Goal: Transaction & Acquisition: Purchase product/service

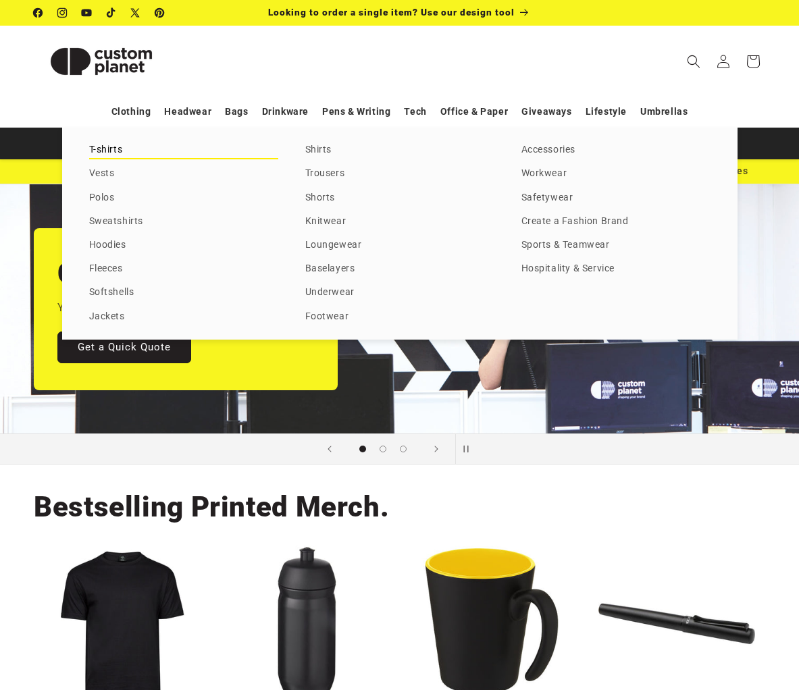
click at [103, 147] on link "T-shirts" at bounding box center [183, 150] width 189 height 18
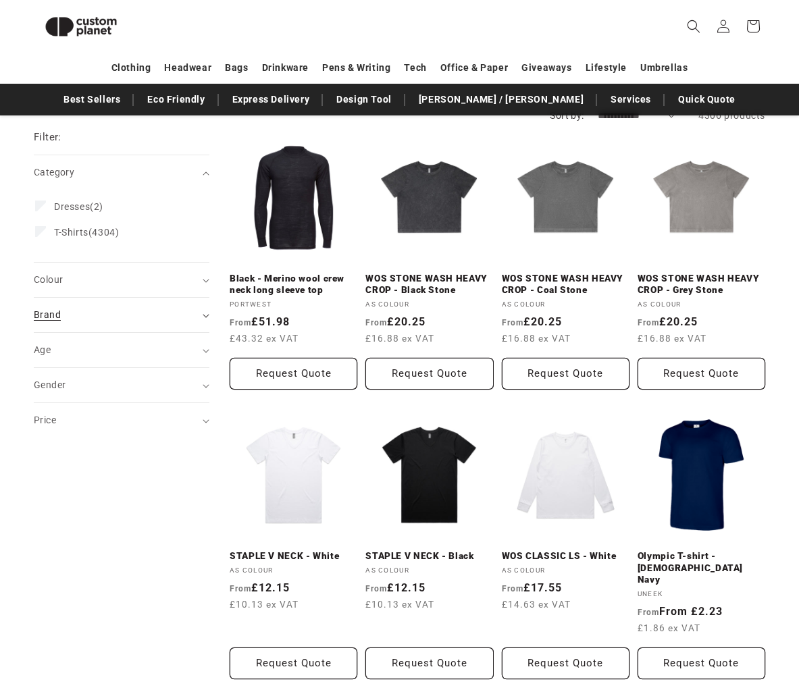
scroll to position [136, 0]
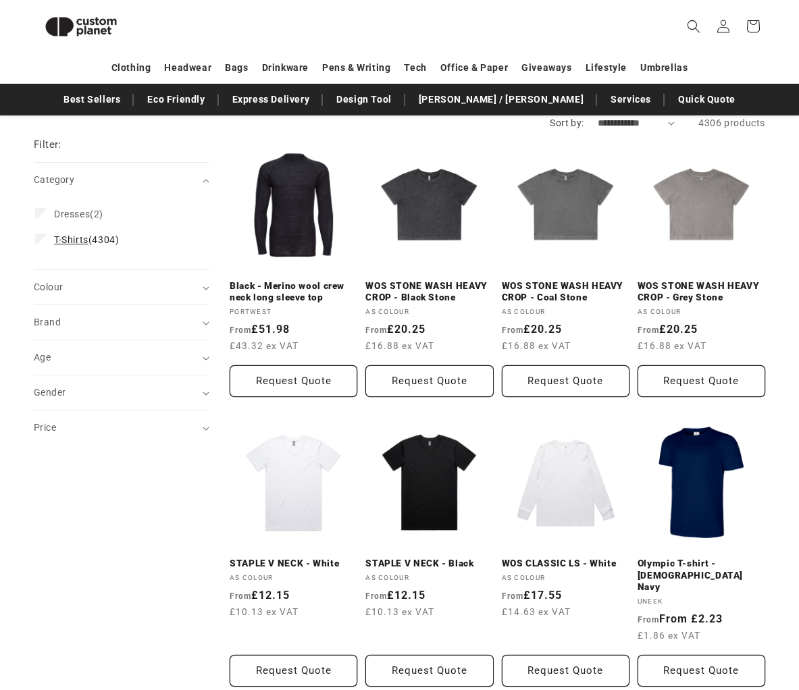
click at [114, 242] on span "T-Shirts (4304)" at bounding box center [86, 240] width 65 height 12
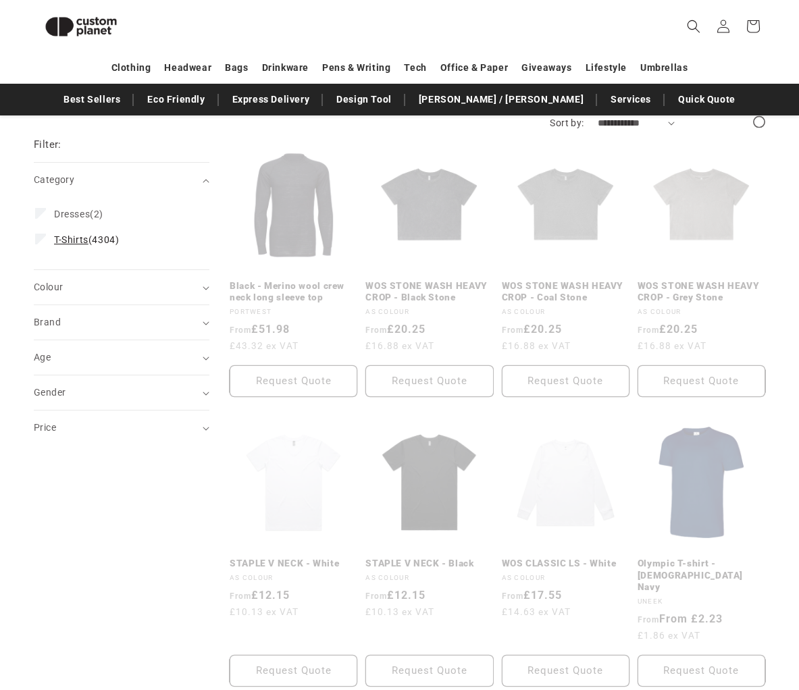
click at [114, 242] on span "T-Shirts (4304)" at bounding box center [86, 240] width 65 height 12
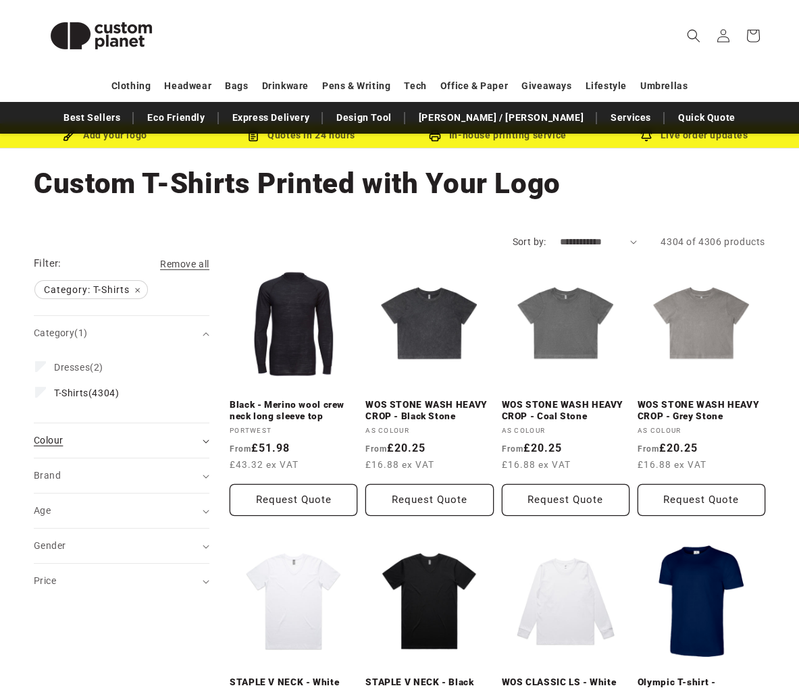
click at [107, 440] on div "Colour (0)" at bounding box center [116, 441] width 164 height 14
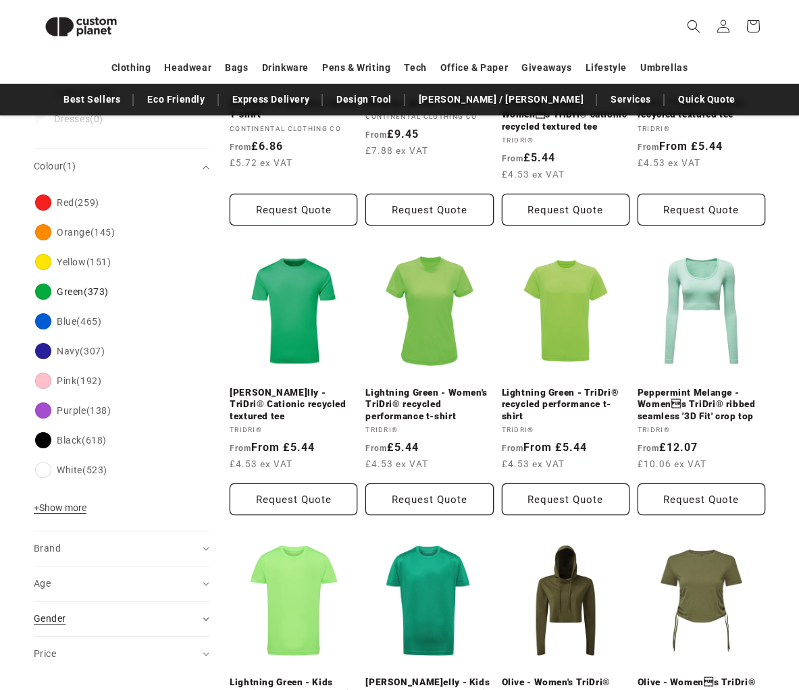
scroll to position [321, 0]
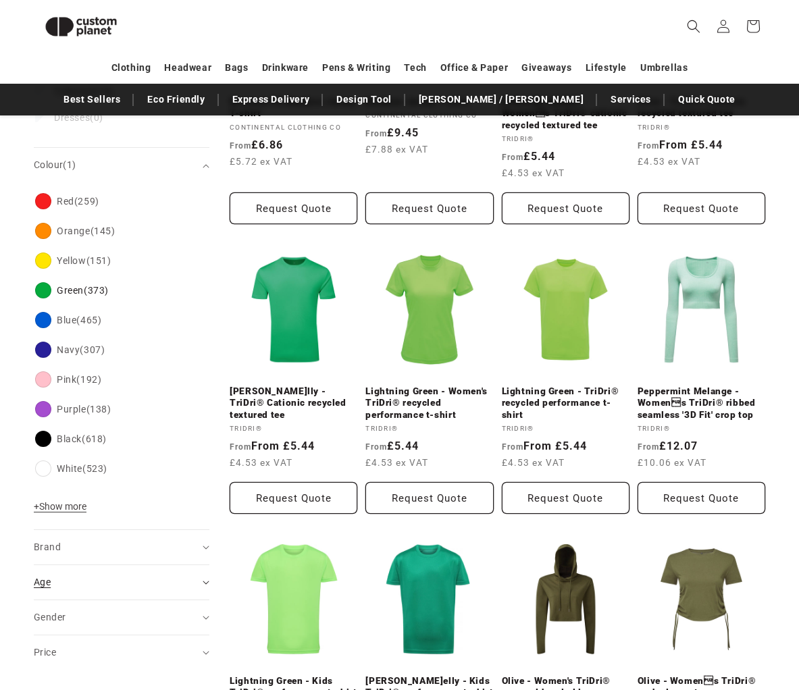
click at [92, 586] on div "Age (0)" at bounding box center [116, 582] width 164 height 14
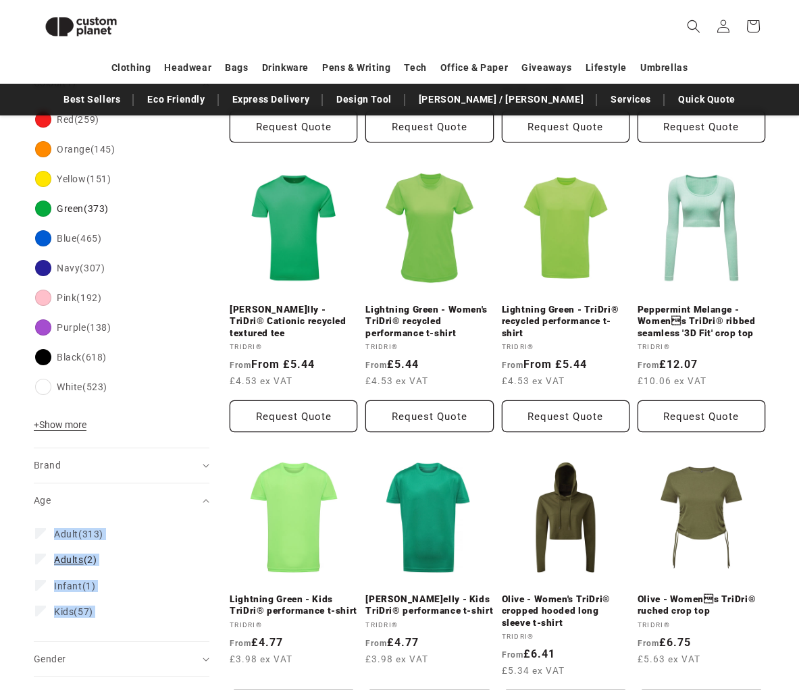
scroll to position [401, 0]
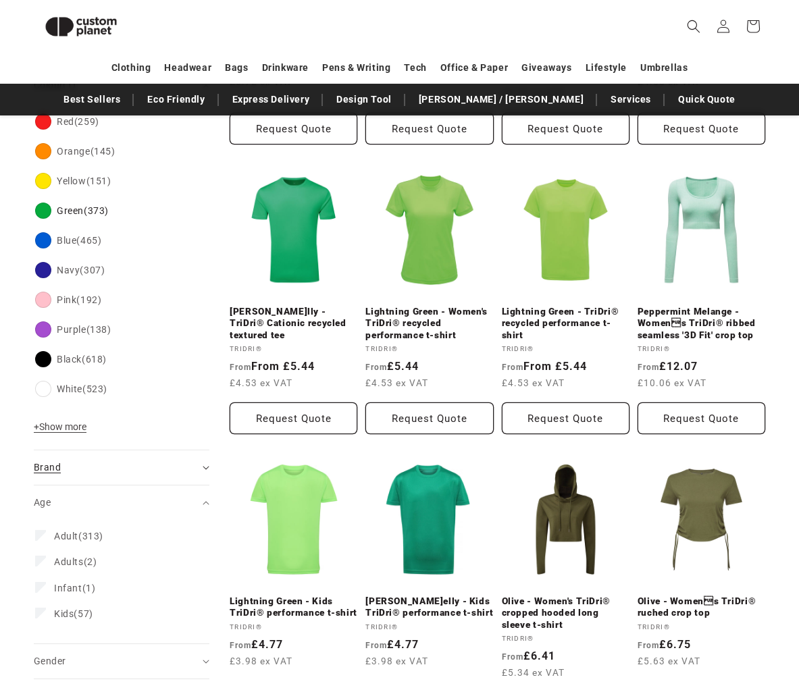
click at [143, 461] on div "Brand (0)" at bounding box center [116, 468] width 164 height 14
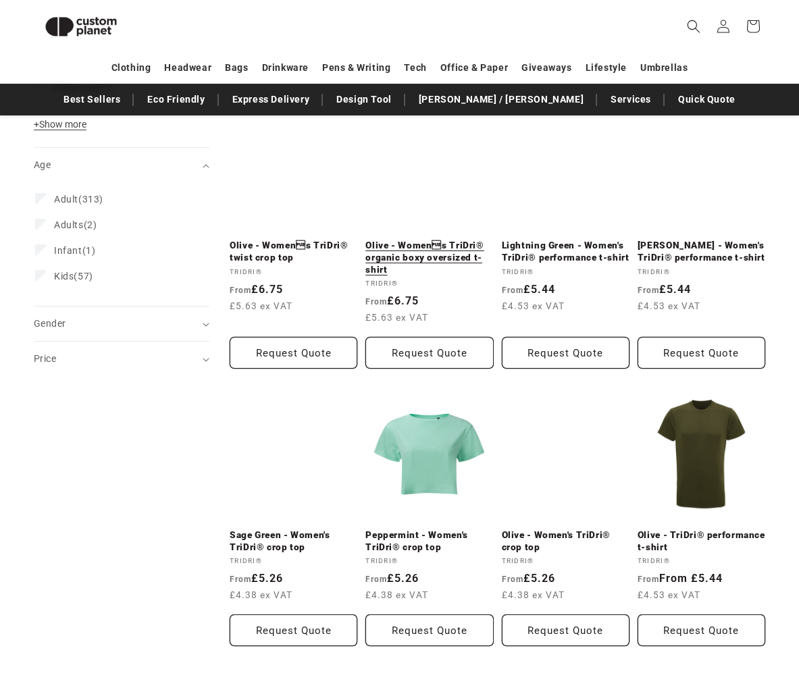
scroll to position [1048, 0]
